Goal: Task Accomplishment & Management: Use online tool/utility

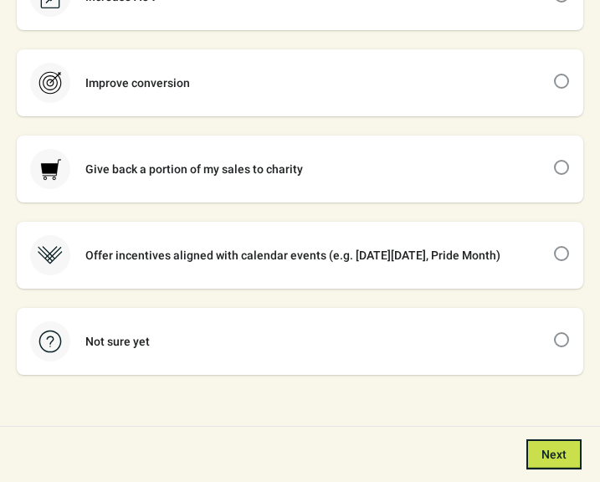
scroll to position [243, 0]
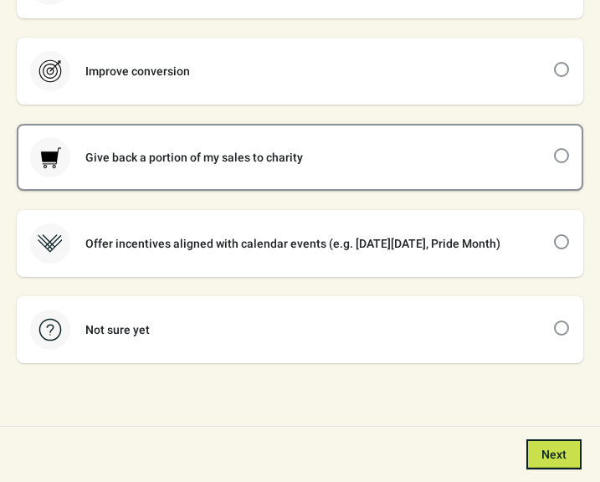
click at [319, 153] on div "Give back a portion of my sales to charity" at bounding box center [299, 157] width 563 height 64
checkbox input "true"
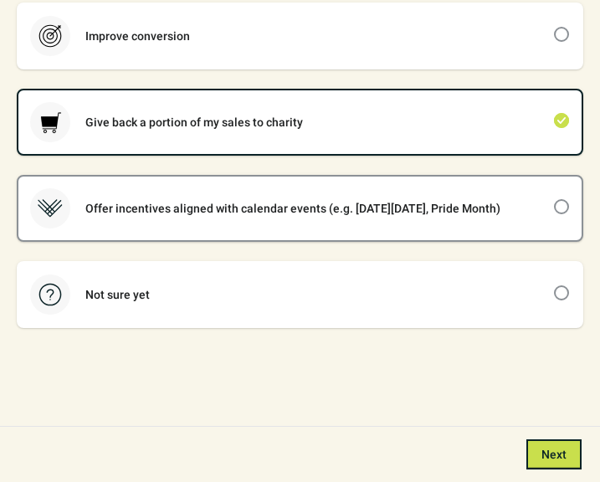
scroll to position [279, 0]
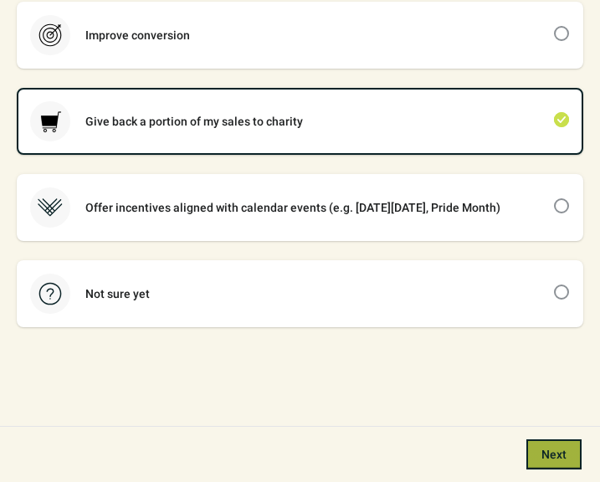
click at [564, 449] on span "Next" at bounding box center [553, 453] width 25 height 13
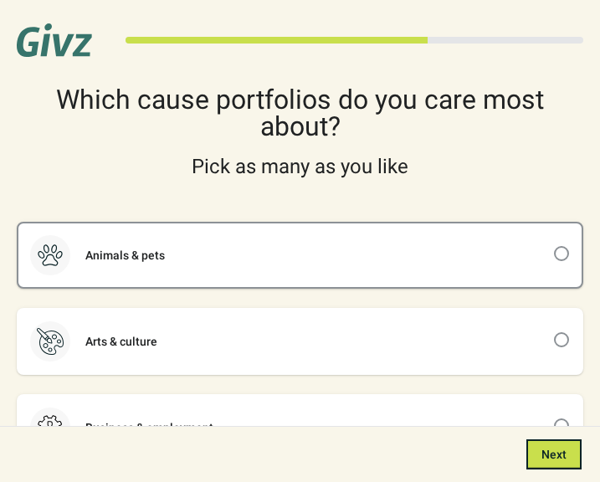
click at [305, 246] on div "Animals & pets" at bounding box center [299, 255] width 563 height 64
checkbox input "true"
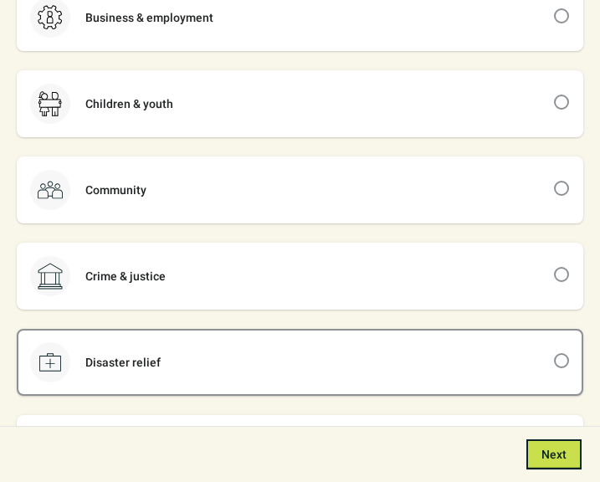
scroll to position [421, 0]
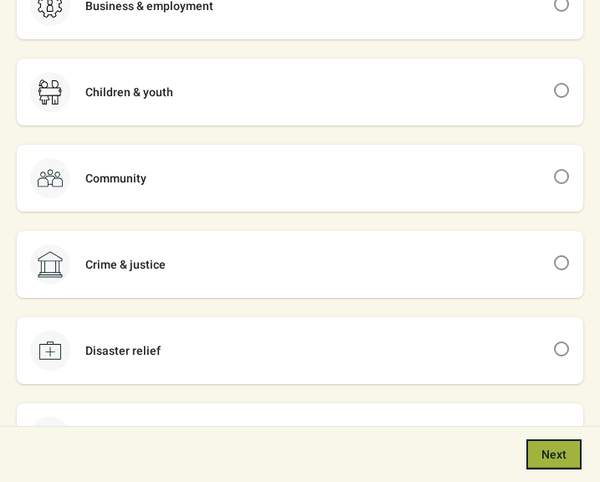
click at [568, 449] on button "Next" at bounding box center [553, 454] width 55 height 30
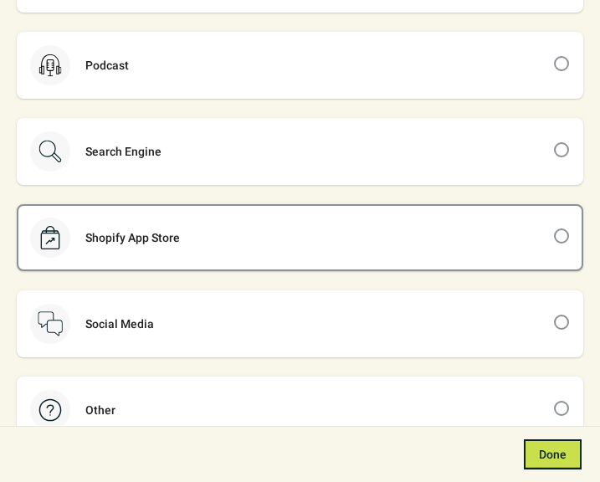
scroll to position [373, 0]
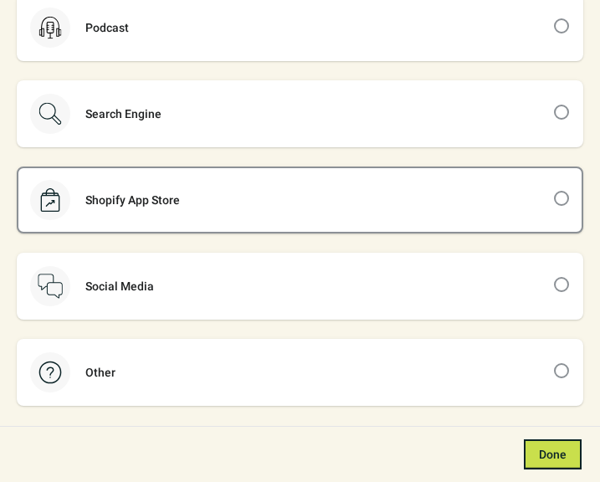
click at [337, 198] on div "Shopify App Store" at bounding box center [299, 200] width 563 height 64
checkbox input "true"
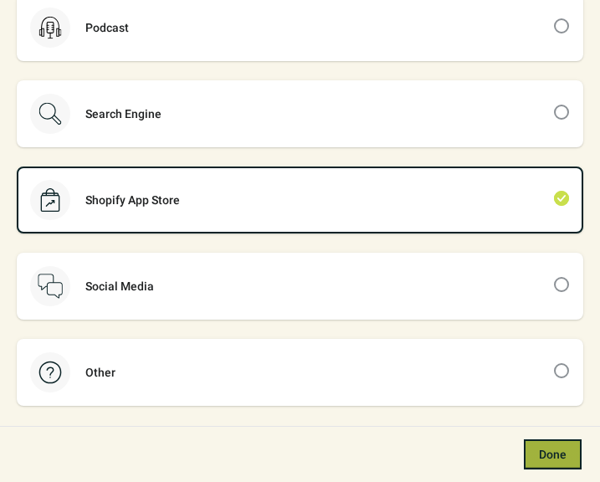
click at [557, 463] on button "Done" at bounding box center [553, 454] width 58 height 30
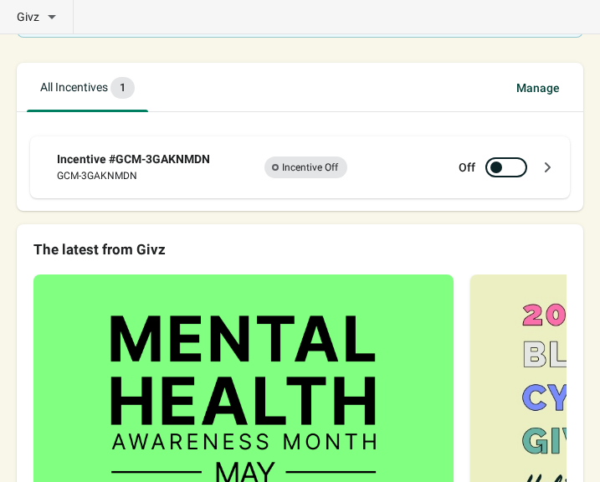
scroll to position [113, 0]
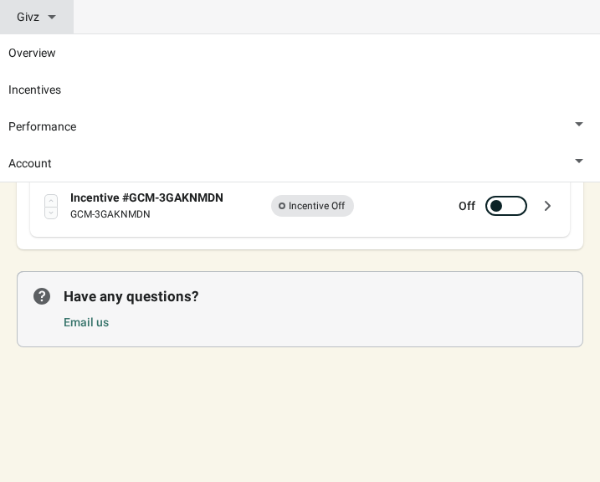
click at [43, 13] on div "Givz" at bounding box center [36, 16] width 39 height 17
click at [56, 13] on input "Givz" at bounding box center [61, 13] width 11 height 11
checkbox input "true"
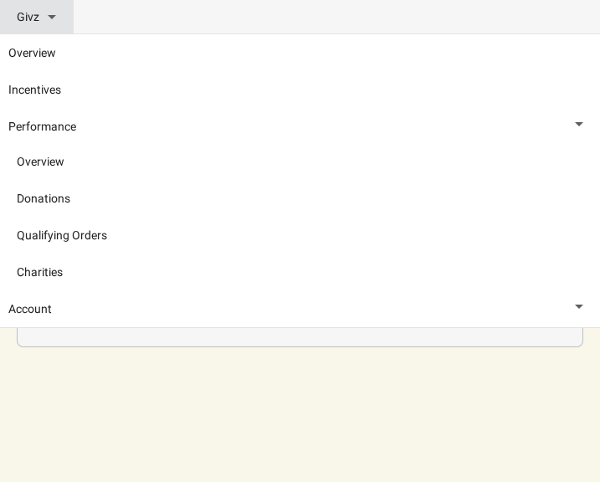
click at [41, 128] on span "Performance" at bounding box center [42, 126] width 68 height 17
click at [591, 128] on input "Performance" at bounding box center [596, 123] width 11 height 11
radio input "true"
click at [56, 193] on link "Donations" at bounding box center [308, 198] width 583 height 17
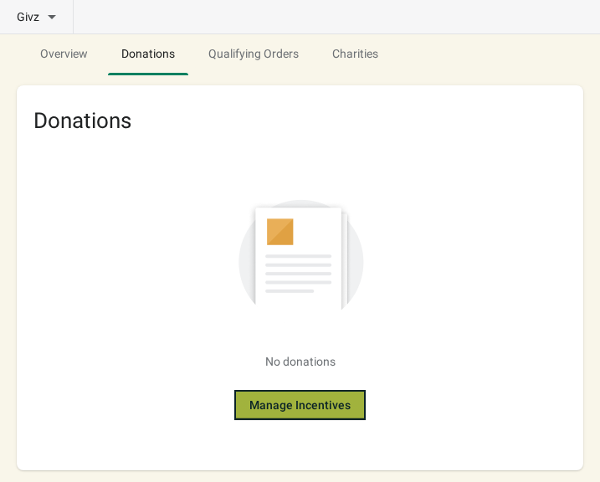
scroll to position [131, 0]
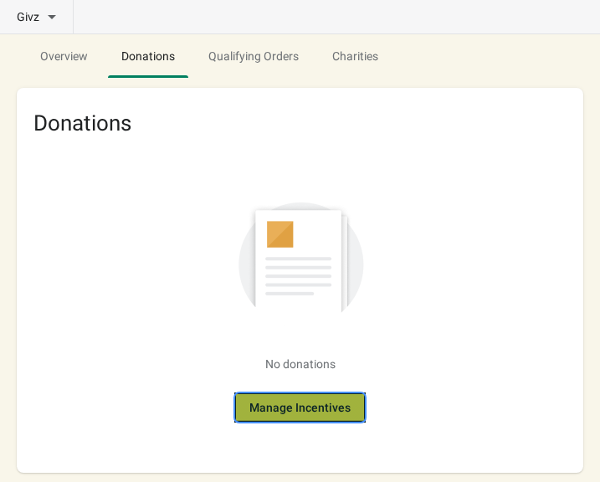
click at [324, 401] on span "Manage Incentives" at bounding box center [299, 407] width 101 height 13
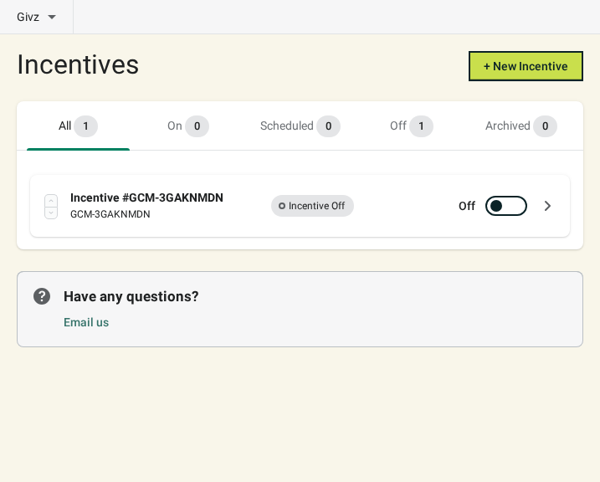
click at [143, 187] on div "Incentive #GCM-3GAKNMDN GCM-3GAKNMDN Incomplete Incentive Off Off" at bounding box center [299, 206] width 539 height 62
click at [176, 196] on div "Incentive #GCM-3GAKNMDN" at bounding box center [155, 197] width 170 height 17
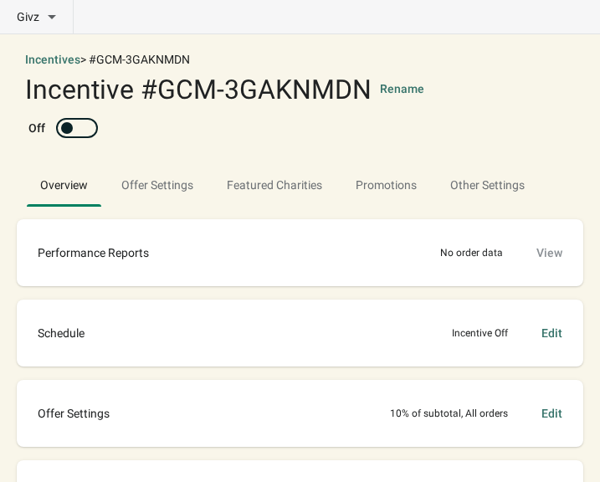
click at [293, 19] on div "Givz Overview Incentives Performance Overview Donations Qualifying Orders Chari…" at bounding box center [300, 17] width 600 height 34
